Goal: Answer question/provide support: Answer question/provide support

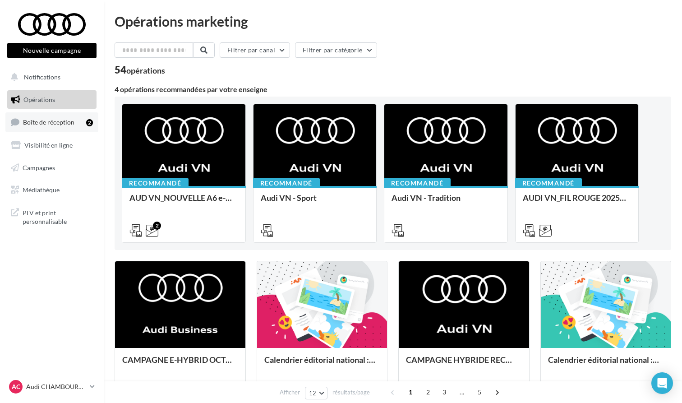
click at [36, 120] on span "Boîte de réception" at bounding box center [48, 122] width 51 height 8
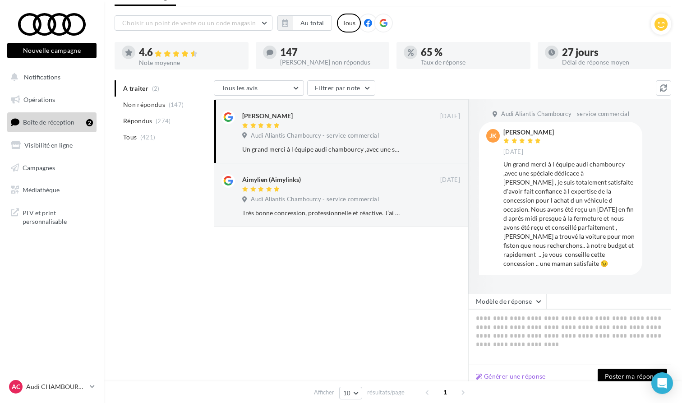
scroll to position [51, 0]
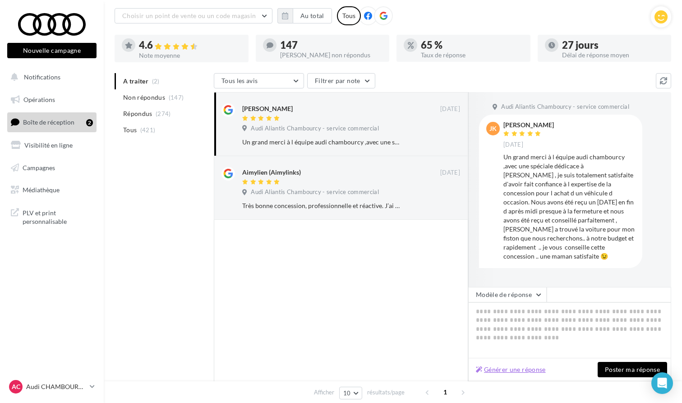
click at [508, 365] on button "Générer une réponse" at bounding box center [510, 369] width 77 height 11
type textarea "**********"
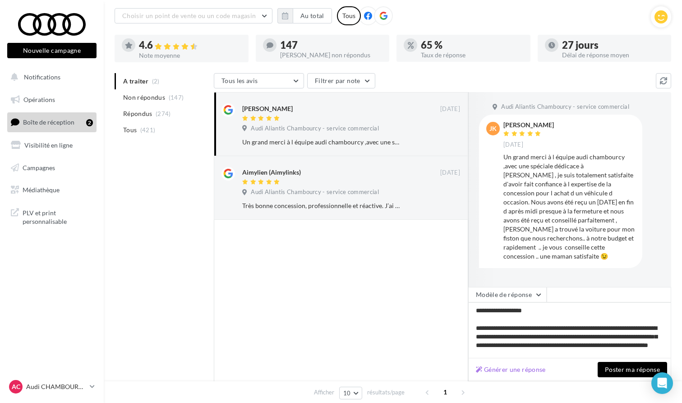
click at [626, 369] on button "Poster ma réponse" at bounding box center [632, 369] width 69 height 15
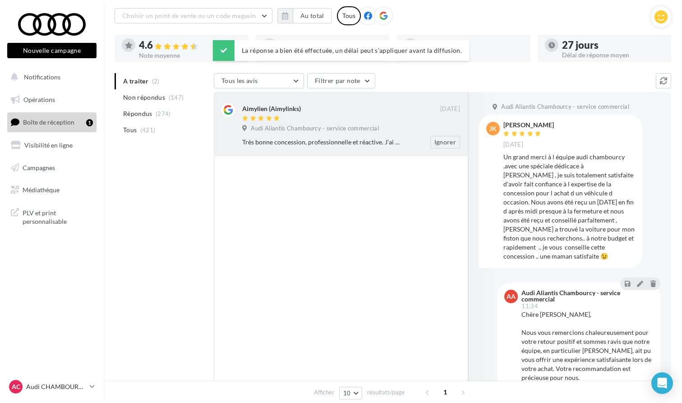
click at [315, 146] on div "Très bonne concession, professionnelle et réactive. J’ai acheté une Audi A1 auj…" at bounding box center [321, 142] width 159 height 9
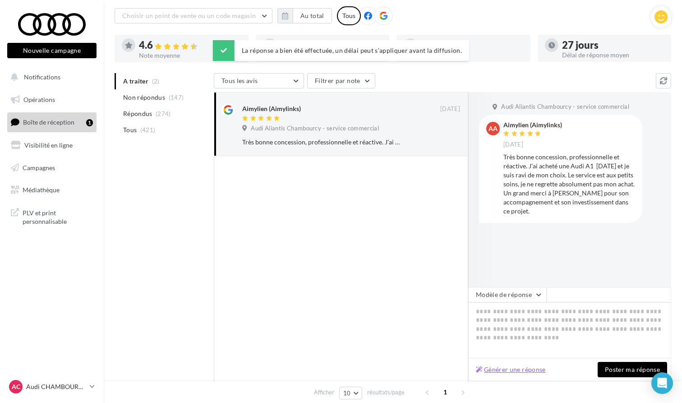
click at [525, 369] on button "Générer une réponse" at bounding box center [510, 369] width 77 height 11
type textarea "**********"
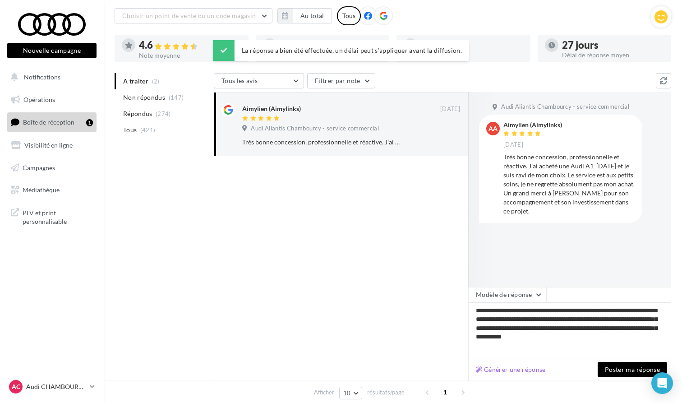
click at [632, 369] on button "Poster ma réponse" at bounding box center [632, 369] width 69 height 15
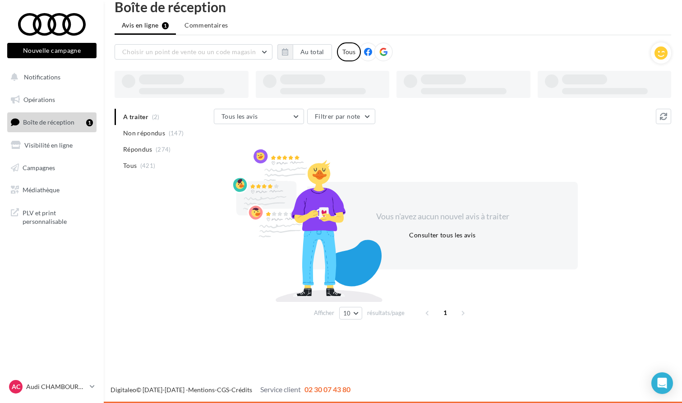
scroll to position [14, 0]
click at [69, 379] on link "AC Audi CHAMBOURCY audi-cham-gest" at bounding box center [51, 386] width 89 height 17
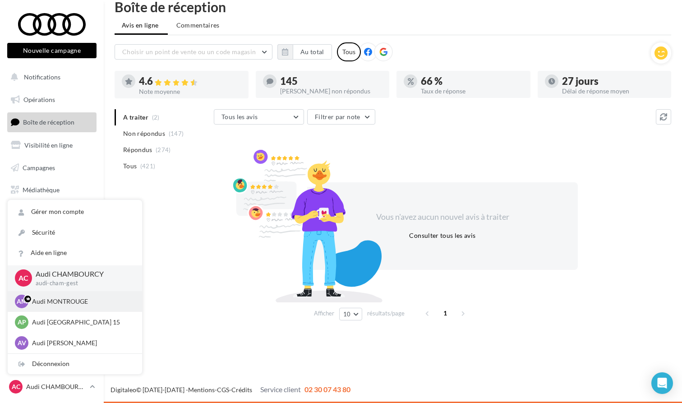
click at [63, 297] on p "Audi MONTROUGE" at bounding box center [81, 301] width 99 height 9
